Goal: Task Accomplishment & Management: Manage account settings

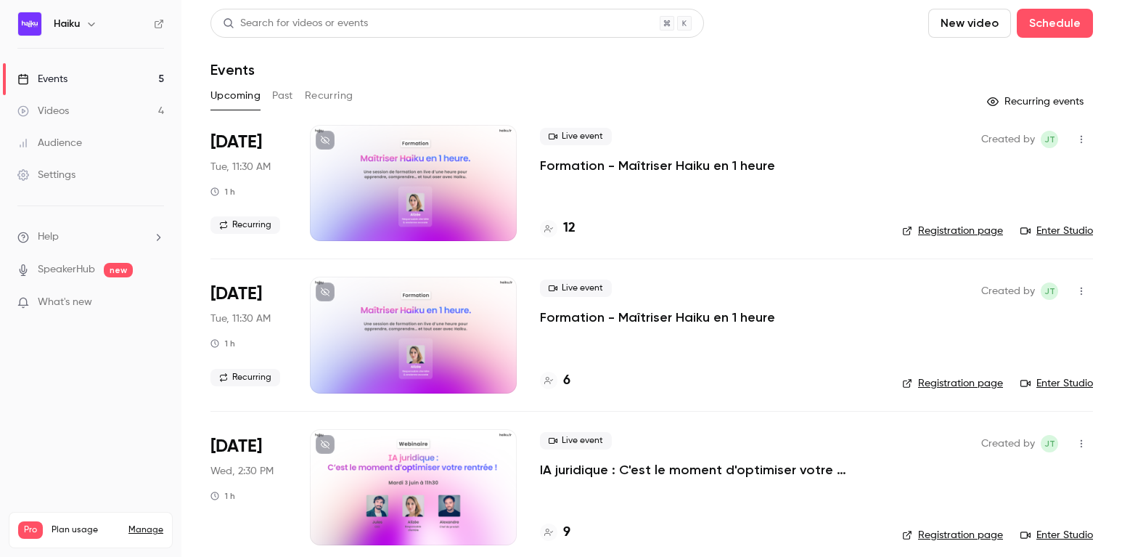
click at [546, 157] on p "Formation - Maîtriser Haiku en 1 heure" at bounding box center [657, 165] width 235 height 17
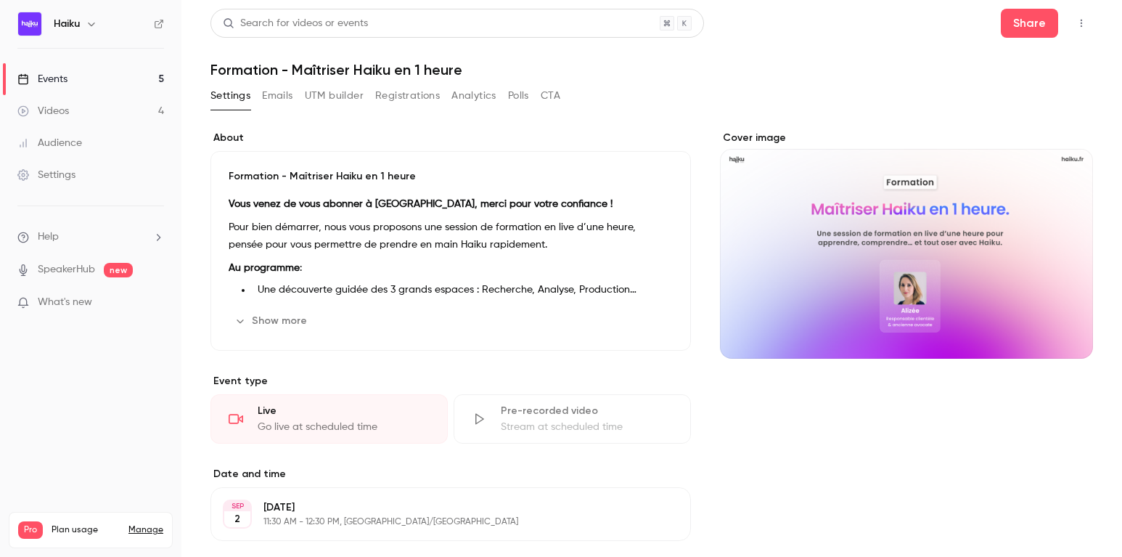
click at [409, 97] on button "Registrations" at bounding box center [407, 95] width 65 height 23
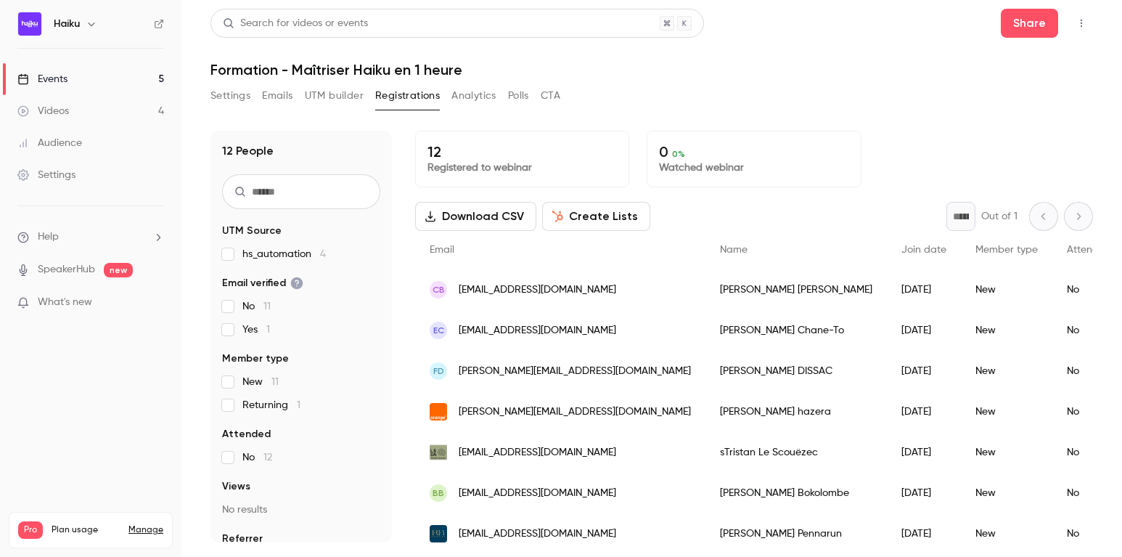
click at [221, 94] on button "Settings" at bounding box center [230, 95] width 40 height 23
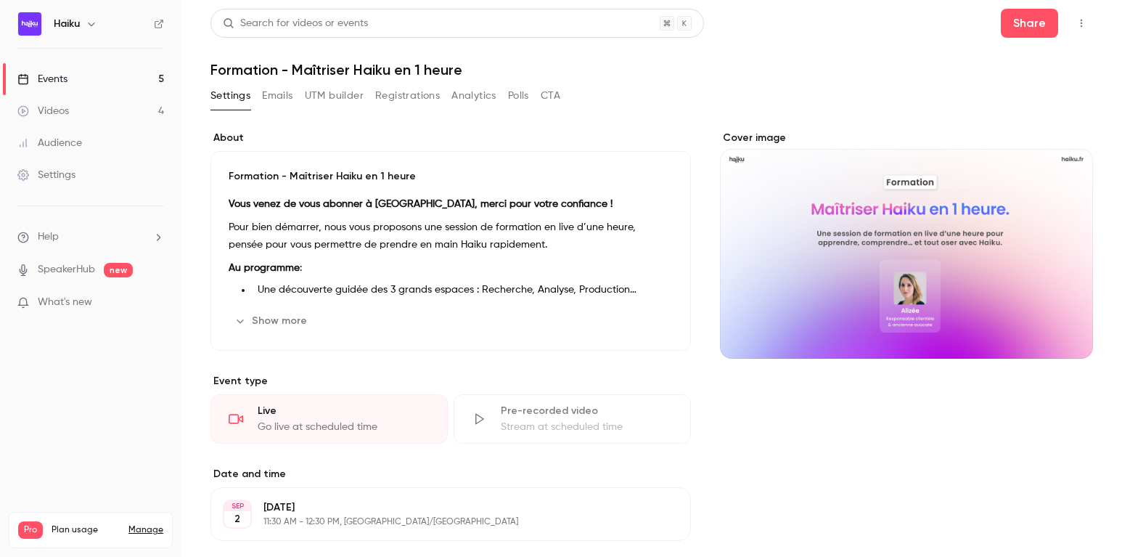
click at [225, 85] on button "Settings" at bounding box center [230, 95] width 40 height 23
click at [403, 95] on button "Registrations" at bounding box center [407, 95] width 65 height 23
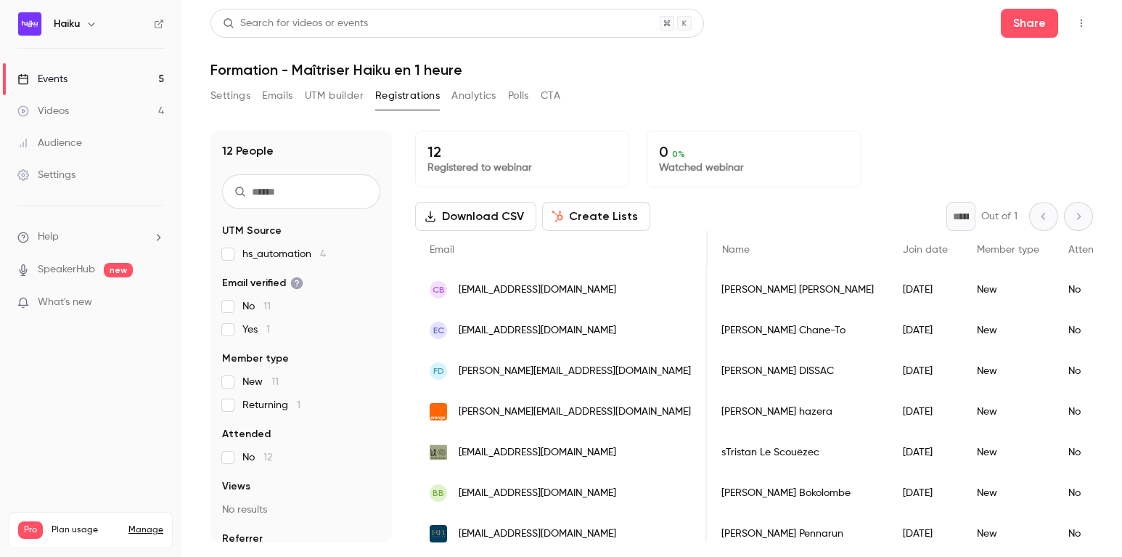
scroll to position [0, 17]
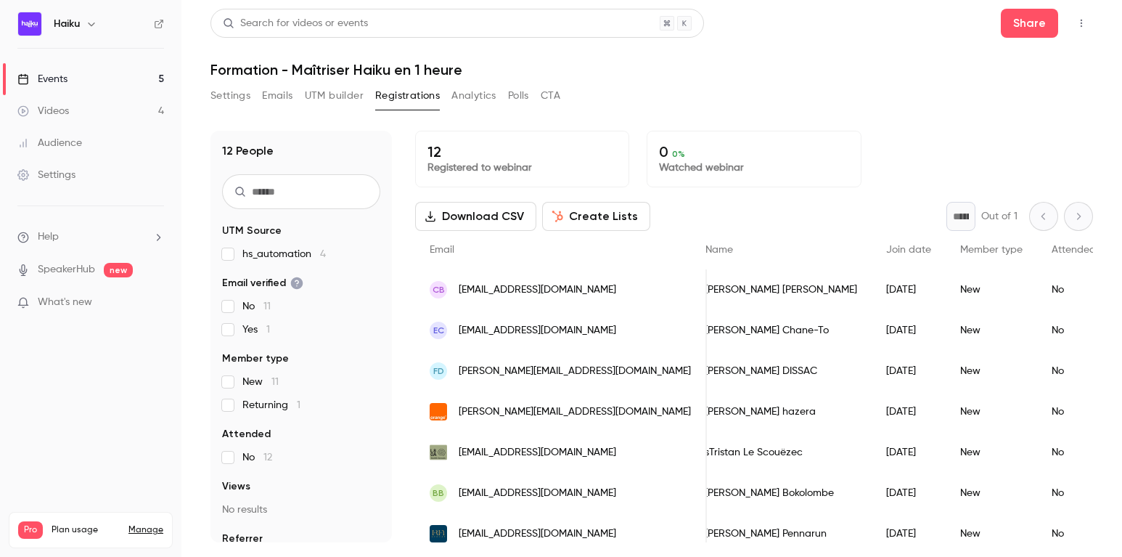
click at [119, 81] on link "Events 5" at bounding box center [90, 79] width 181 height 32
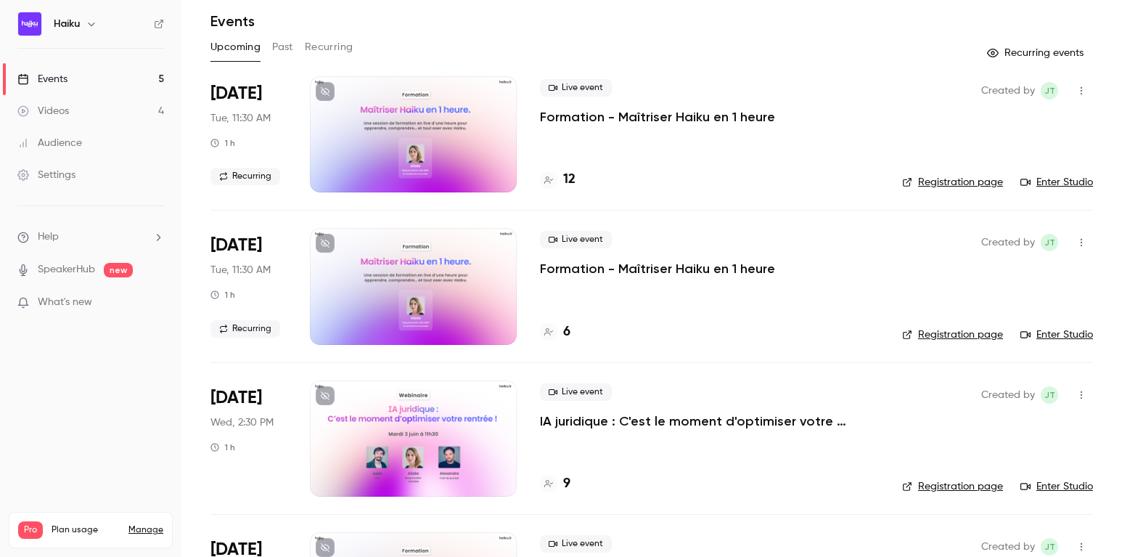
scroll to position [52, 0]
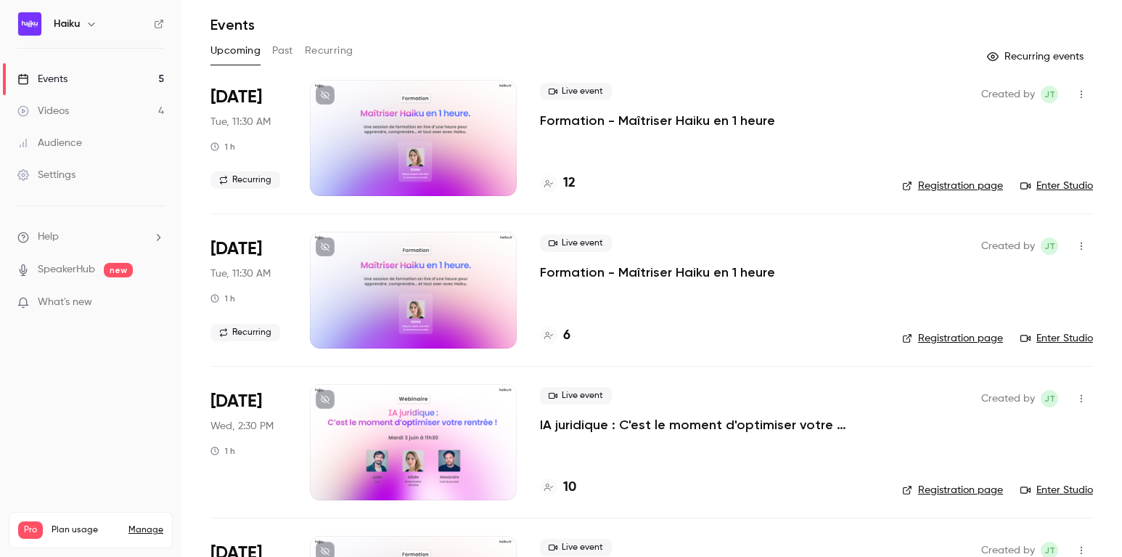
scroll to position [311, 0]
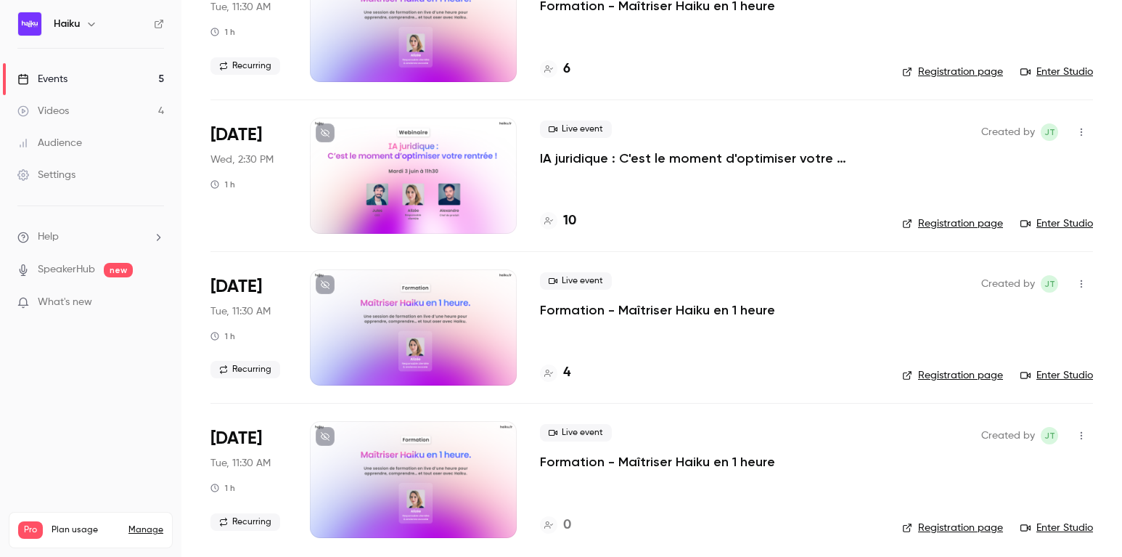
click at [420, 190] on div at bounding box center [413, 176] width 207 height 116
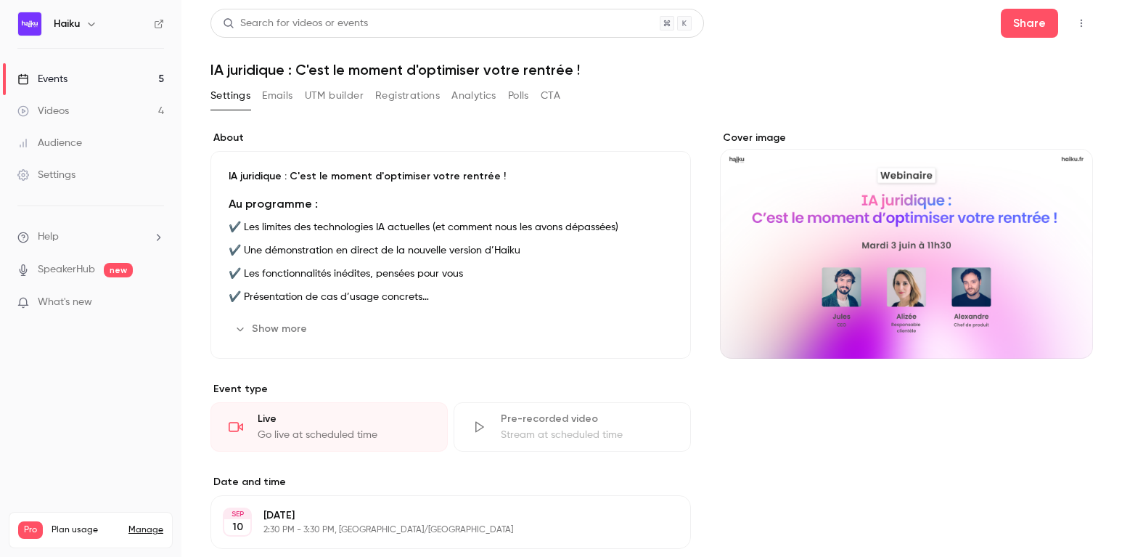
click at [403, 97] on button "Registrations" at bounding box center [407, 95] width 65 height 23
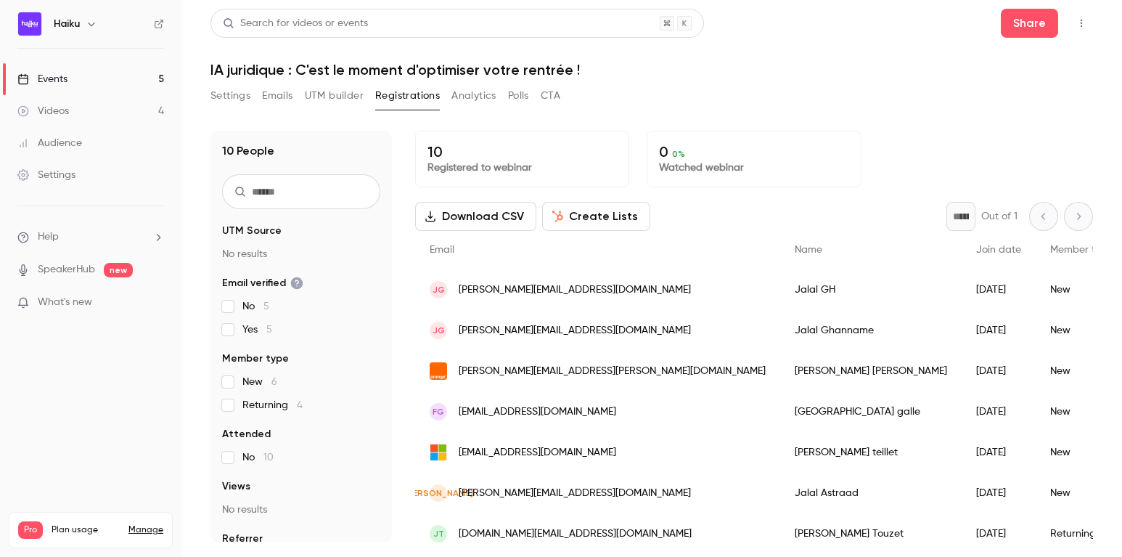
click at [908, 92] on div "Settings Emails UTM builder Registrations Analytics Polls CTA" at bounding box center [651, 98] width 882 height 29
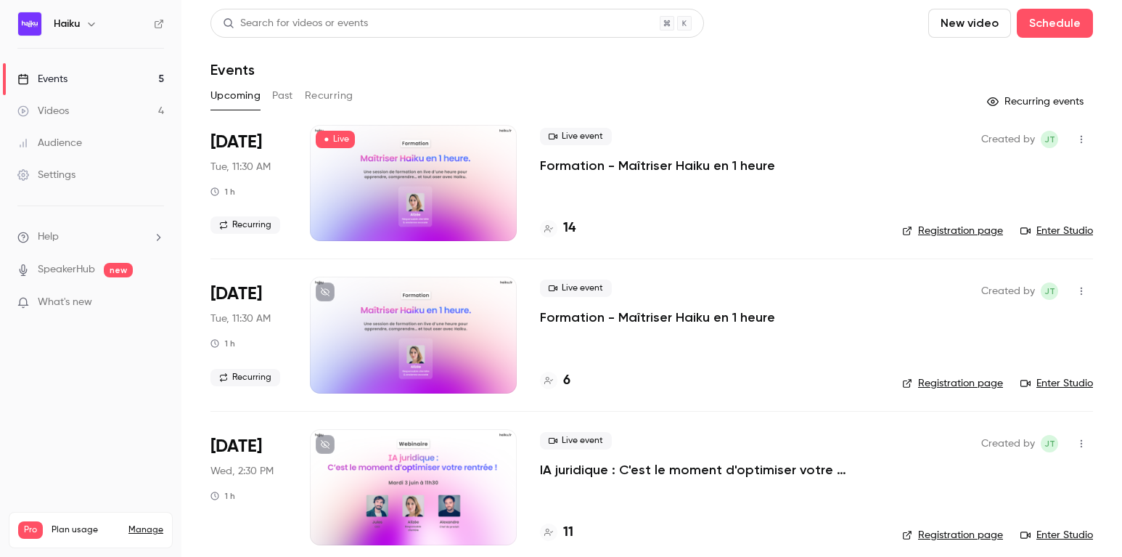
scroll to position [227, 0]
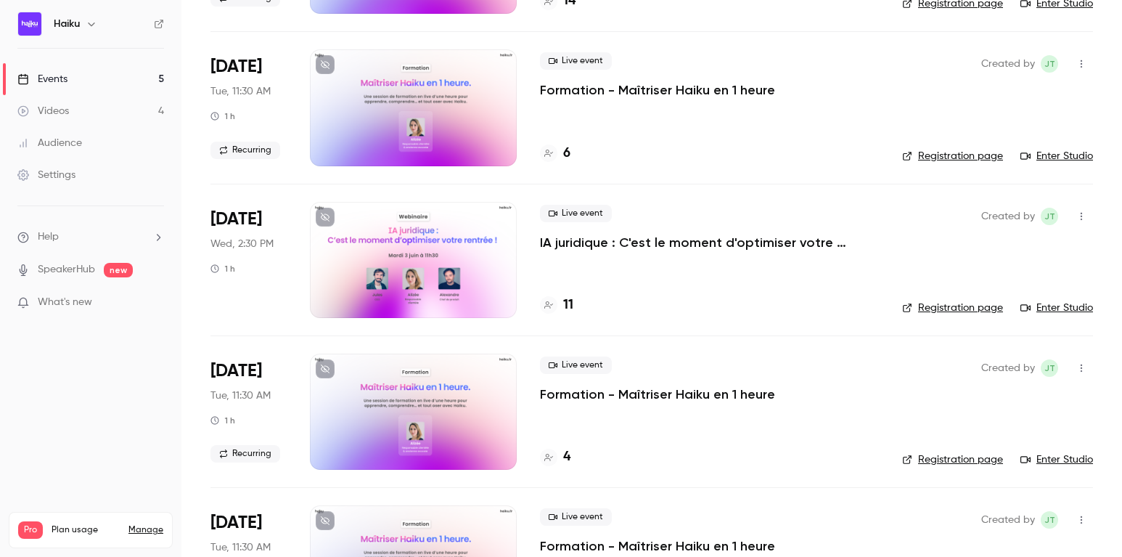
click at [398, 264] on div at bounding box center [413, 260] width 207 height 116
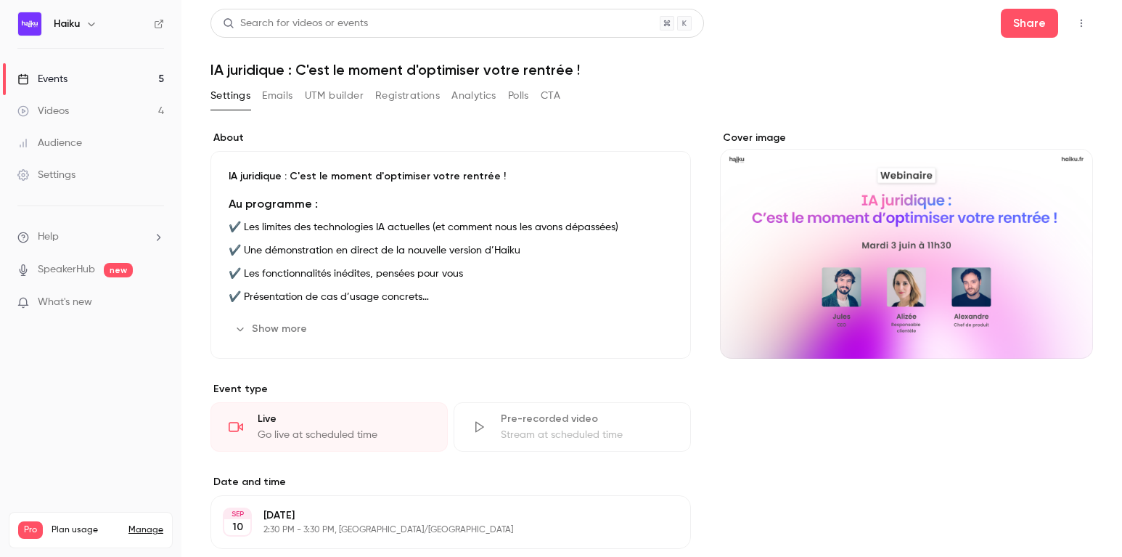
click at [428, 99] on button "Registrations" at bounding box center [407, 95] width 65 height 23
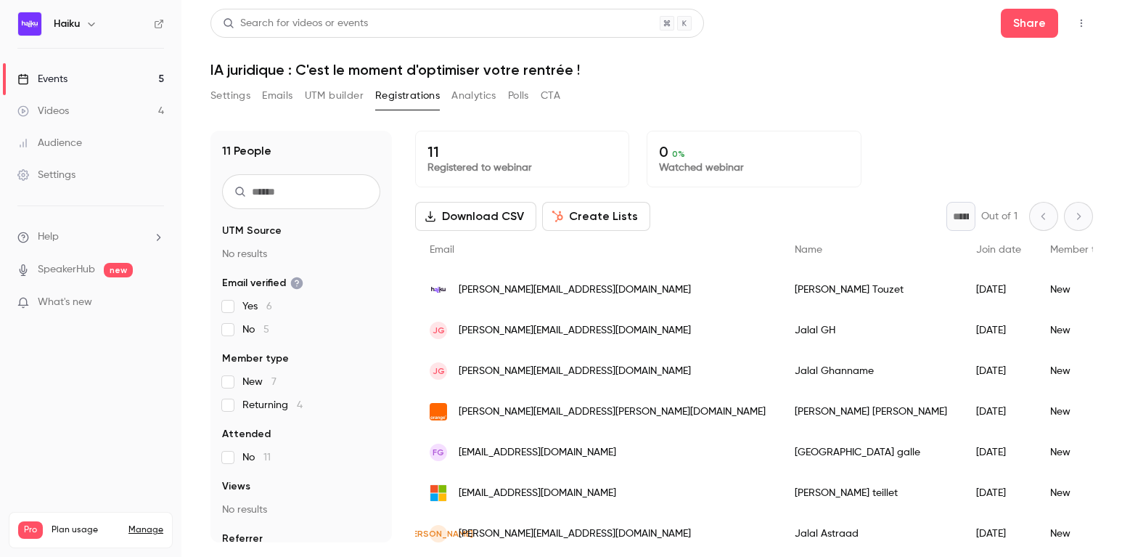
click at [65, 85] on div "Events" at bounding box center [42, 79] width 50 height 15
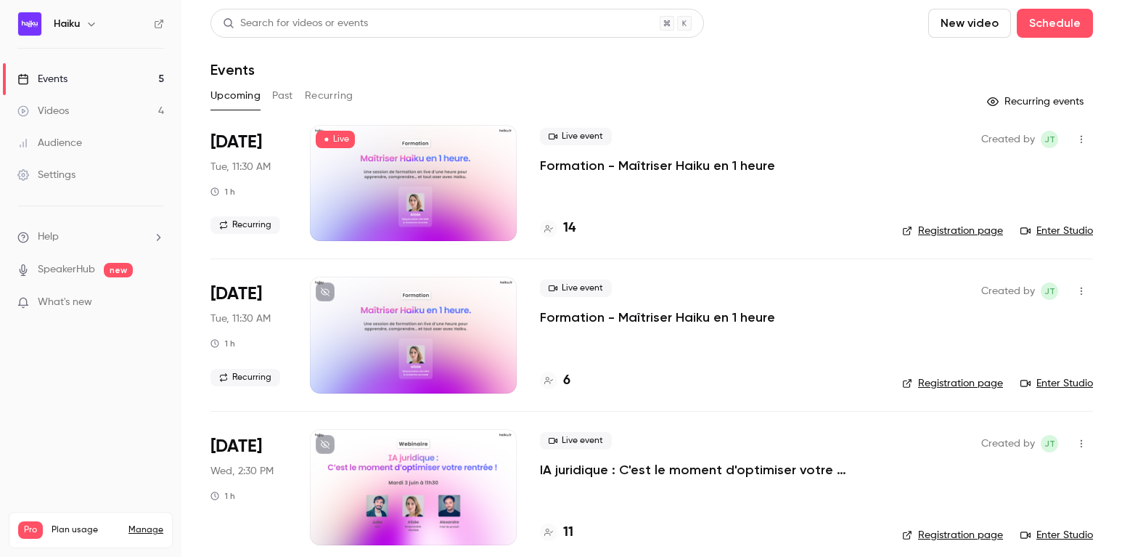
click at [934, 234] on link "Registration page" at bounding box center [952, 230] width 101 height 15
click at [1052, 231] on link "Enter Studio" at bounding box center [1056, 230] width 73 height 15
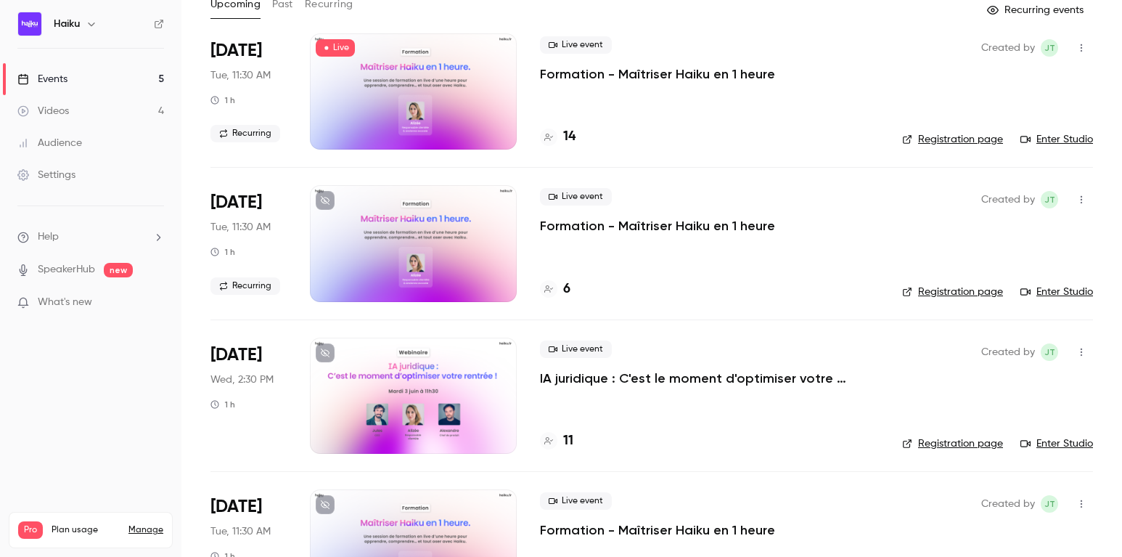
scroll to position [107, 0]
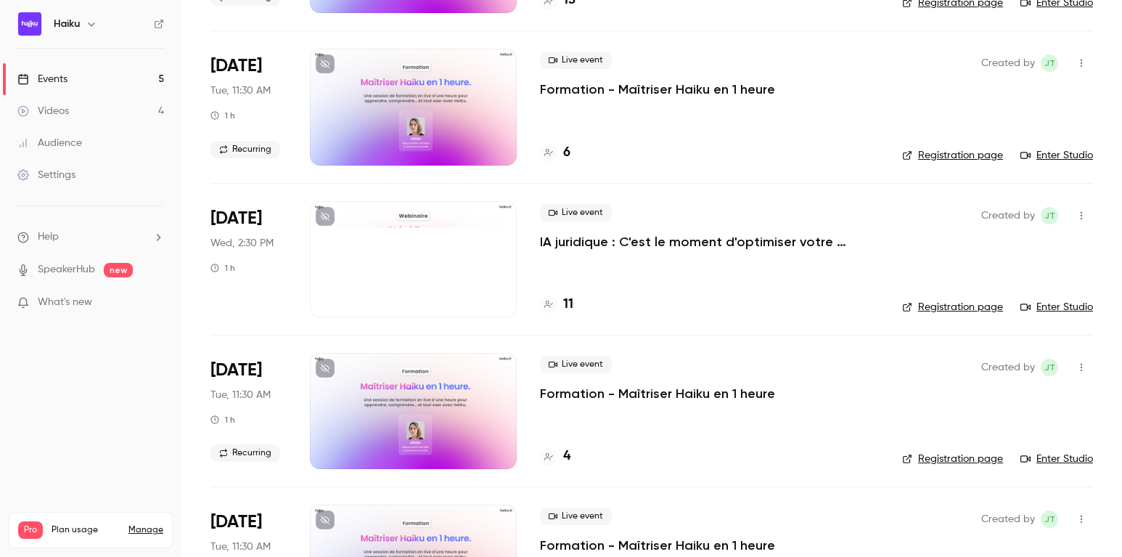
scroll to position [267, 0]
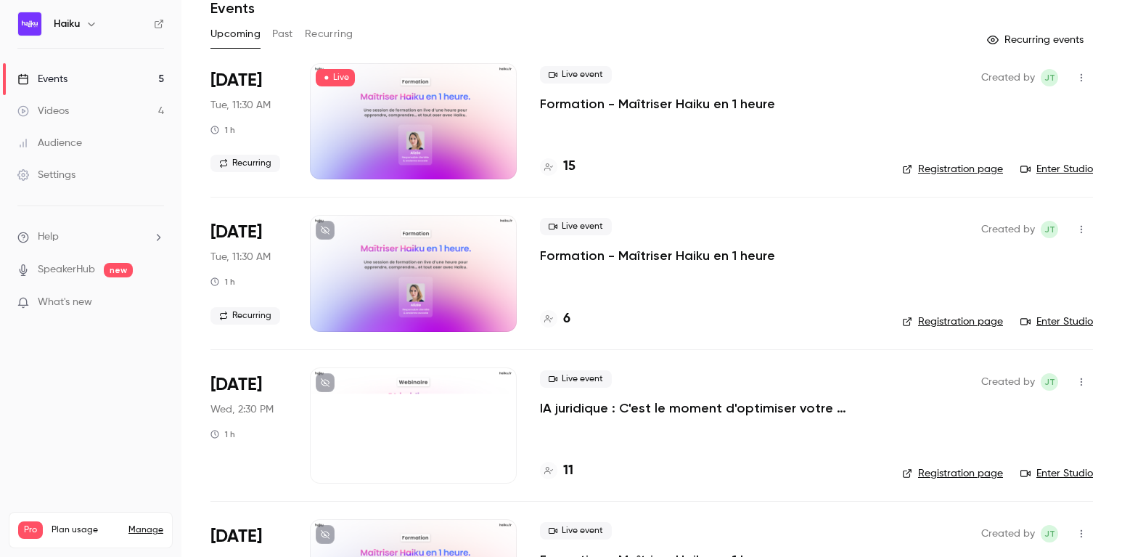
scroll to position [40, 0]
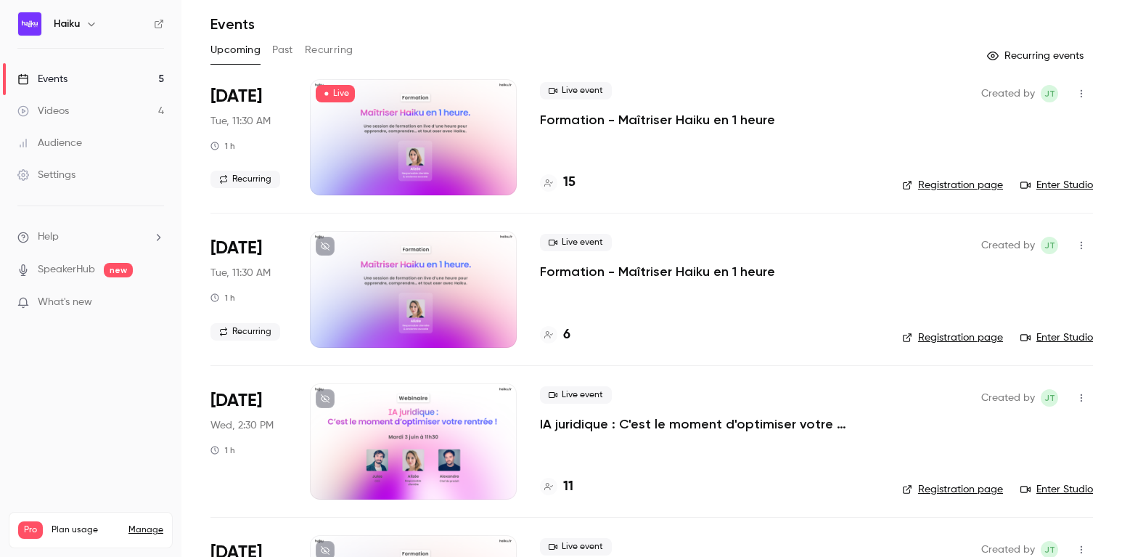
scroll to position [214, 0]
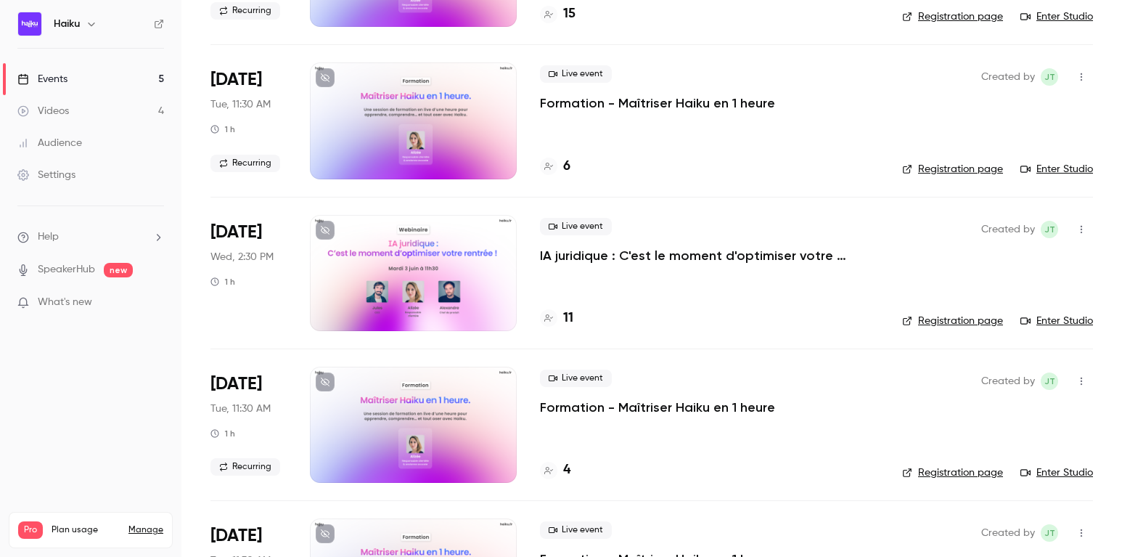
click at [586, 250] on p "IA juridique : C'est le moment d'optimiser votre rentrée !" at bounding box center [709, 255] width 339 height 17
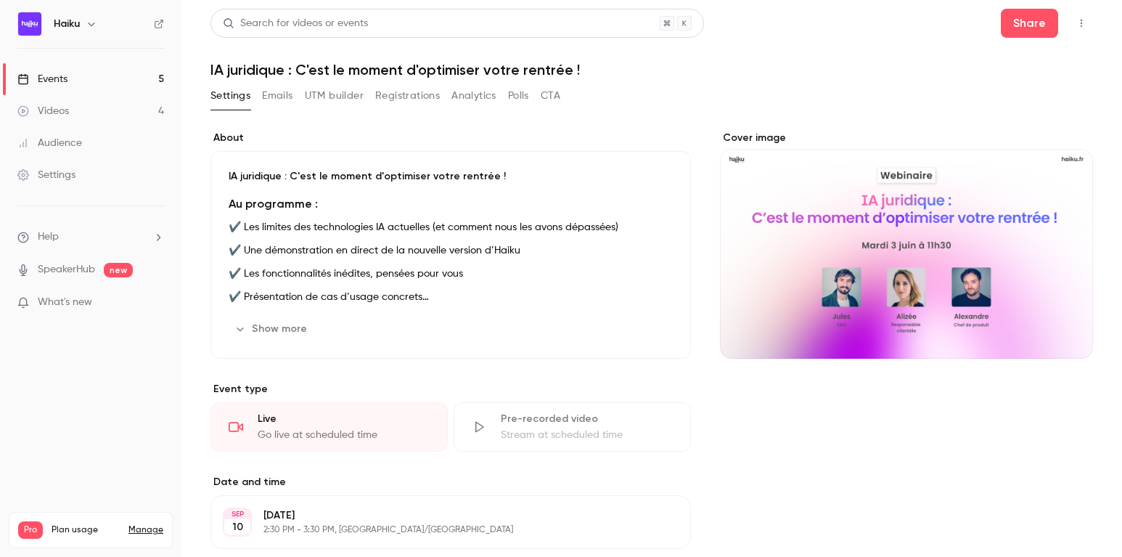
click at [393, 97] on button "Registrations" at bounding box center [407, 95] width 65 height 23
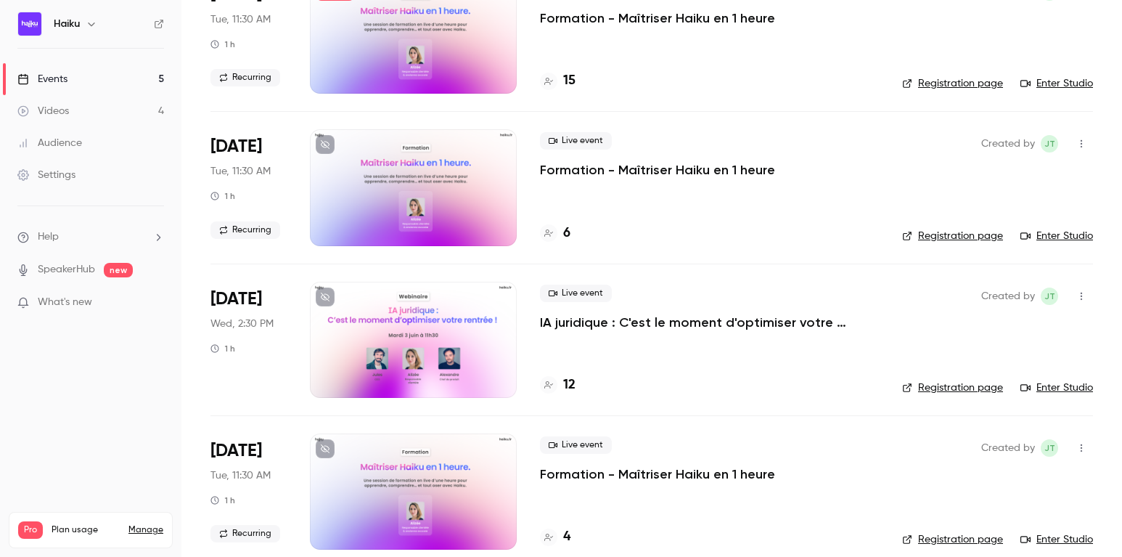
scroll to position [189, 0]
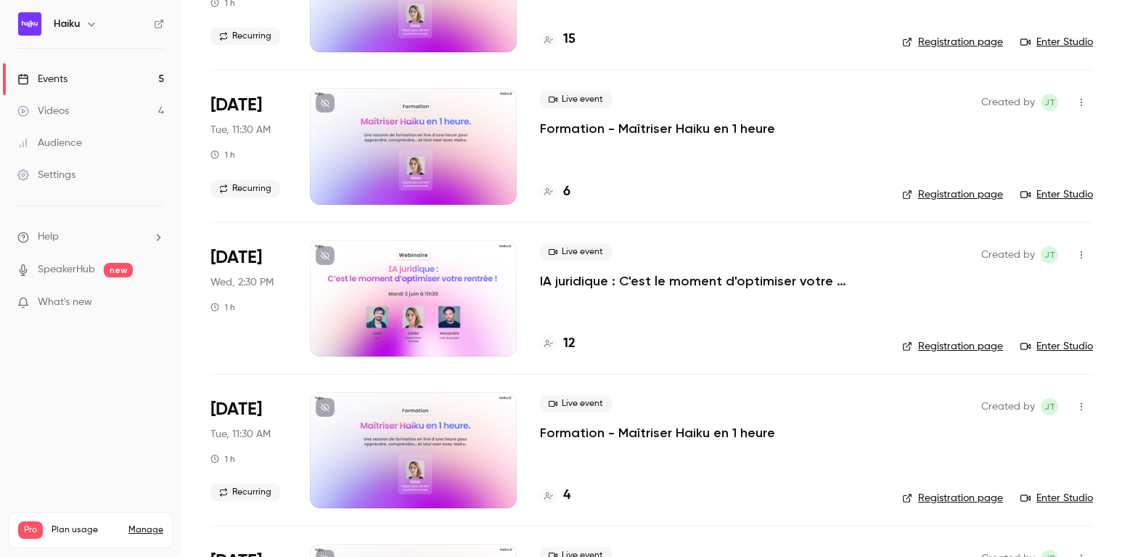
click at [594, 281] on p "IA juridique : C'est le moment d'optimiser votre rentrée !" at bounding box center [709, 280] width 339 height 17
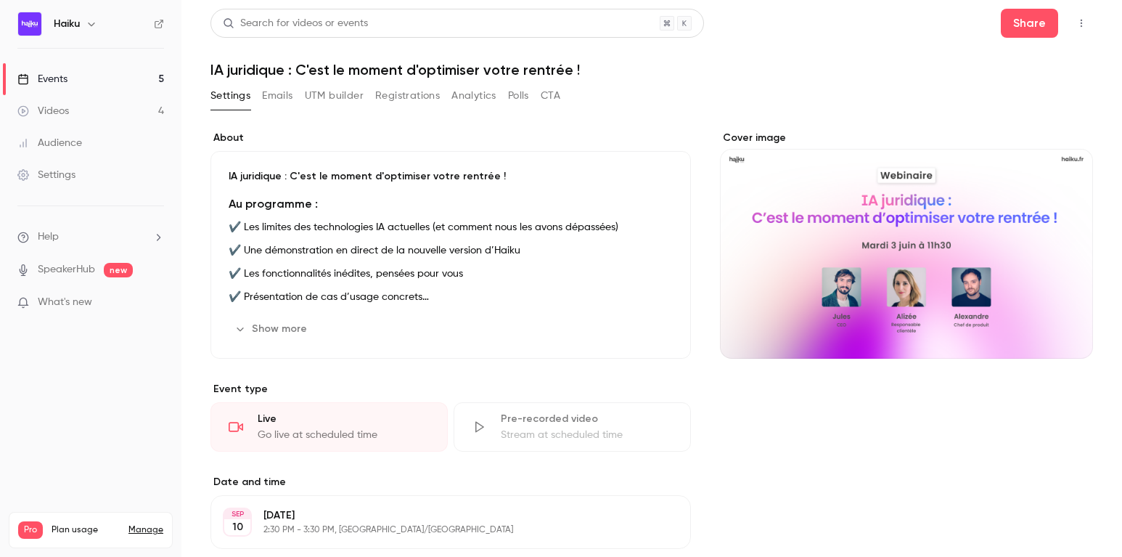
click at [390, 95] on button "Registrations" at bounding box center [407, 95] width 65 height 23
